Goal: Entertainment & Leisure: Consume media (video, audio)

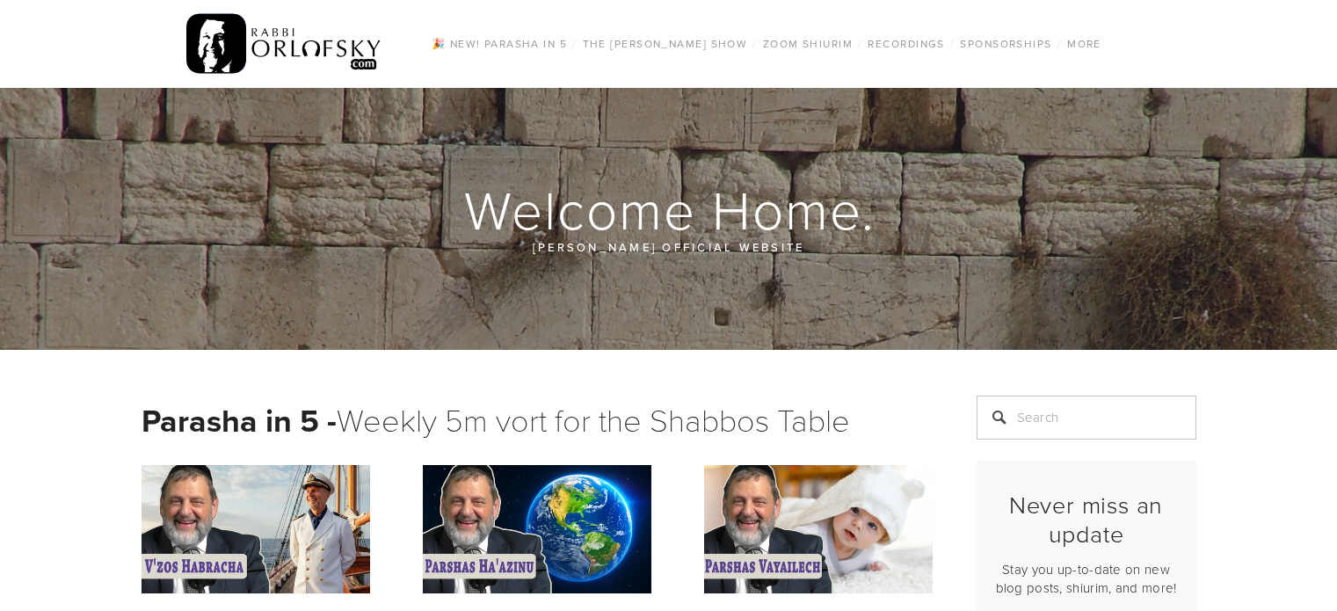
scroll to position [126, 0]
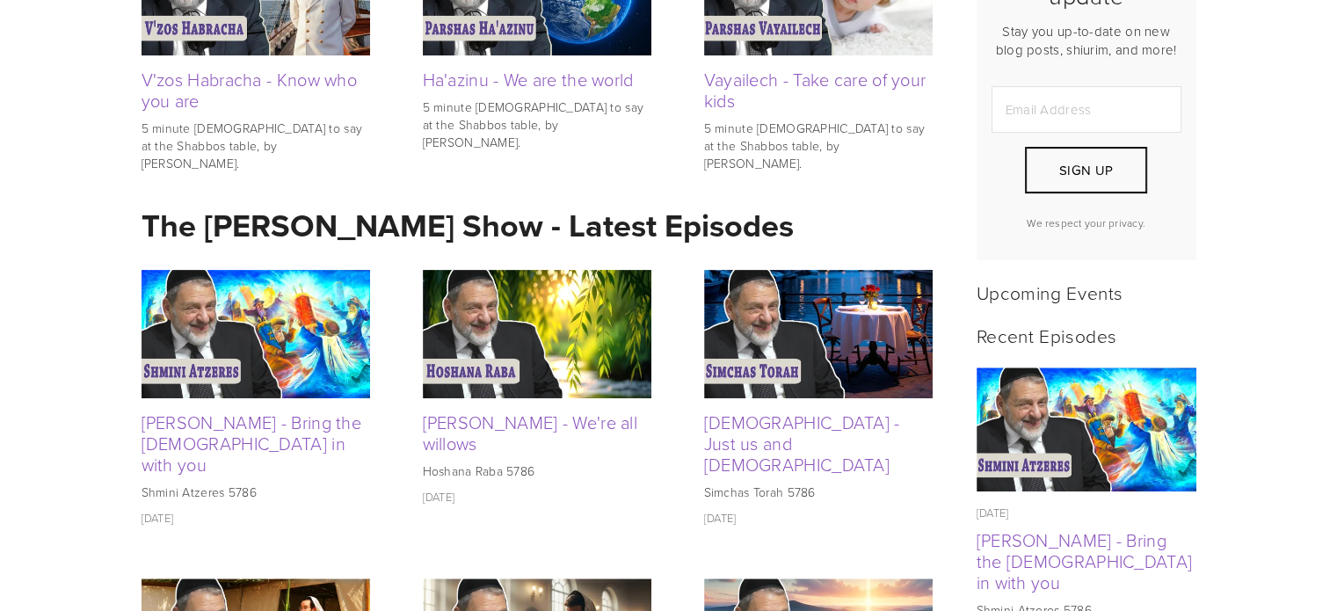
scroll to position [541, 0]
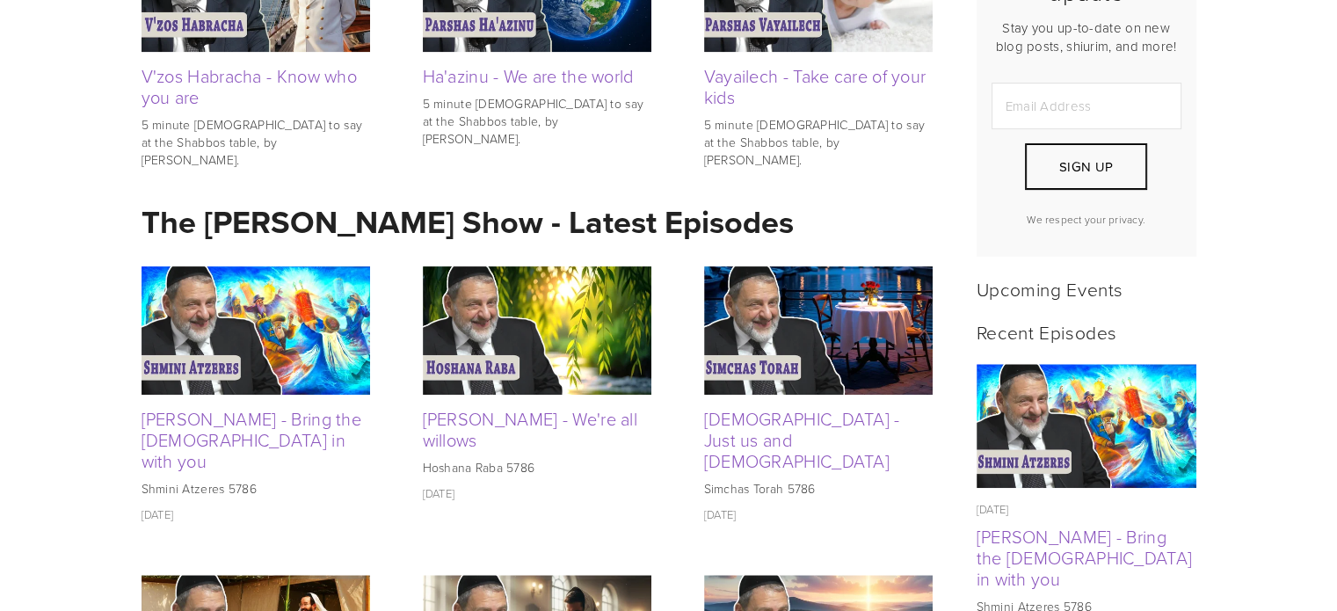
click at [236, 319] on img at bounding box center [256, 330] width 229 height 128
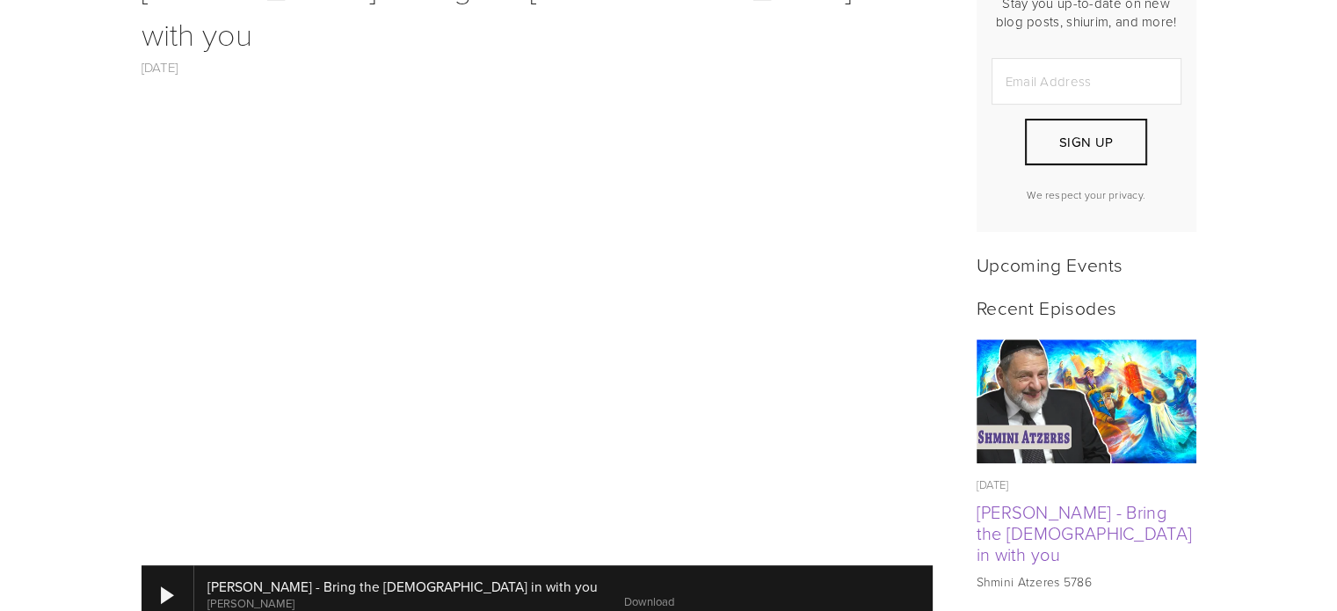
scroll to position [565, 0]
